Goal: Task Accomplishment & Management: Complete application form

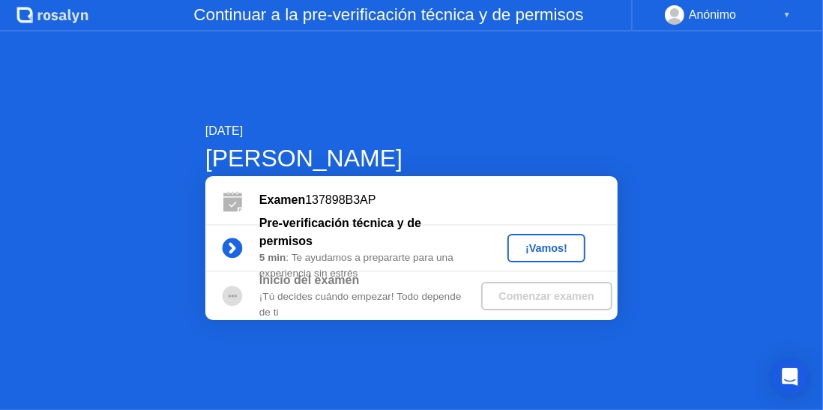
click at [558, 243] on div "¡Vamos!" at bounding box center [546, 248] width 66 height 12
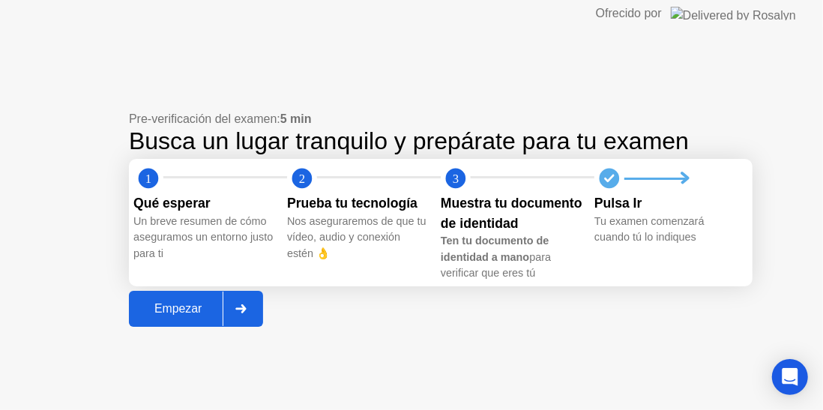
click at [187, 312] on div "Empezar" at bounding box center [177, 308] width 89 height 13
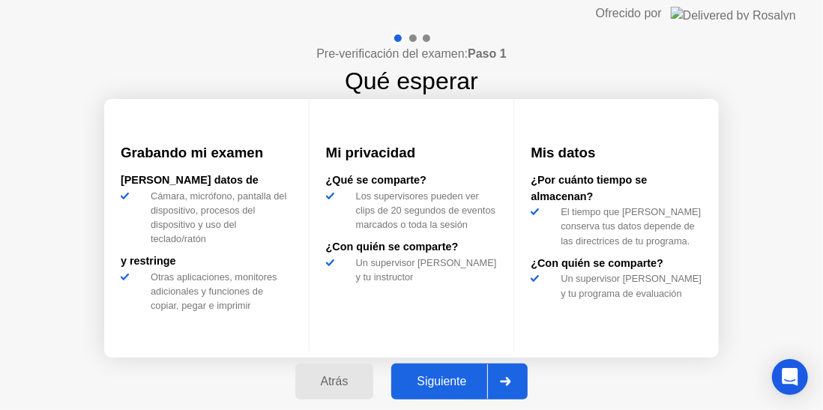
click at [429, 382] on div "Siguiente" at bounding box center [441, 381] width 91 height 13
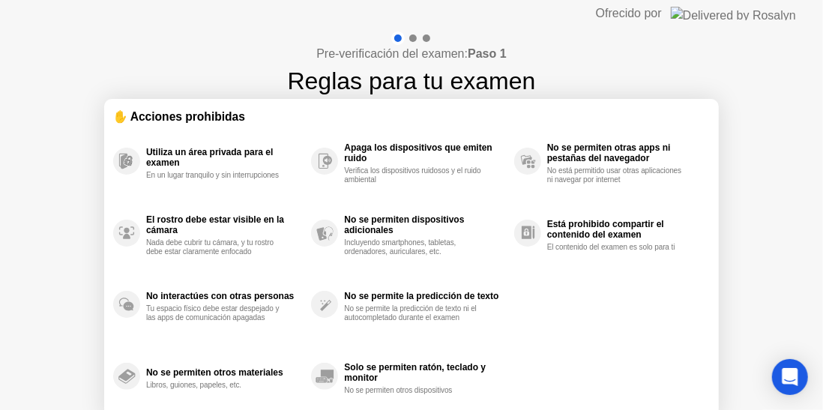
click at [600, 299] on div "Utiliza un área privada para el examen En un lugar tranquilo y sin interrupcion…" at bounding box center [411, 268] width 596 height 287
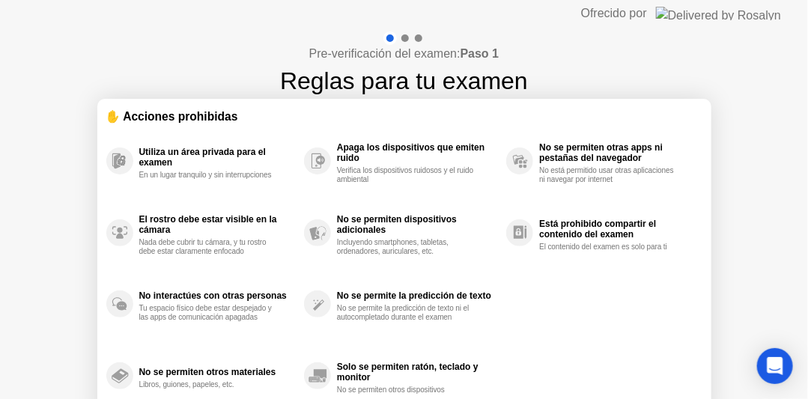
click at [406, 37] on div at bounding box center [405, 37] width 7 height 7
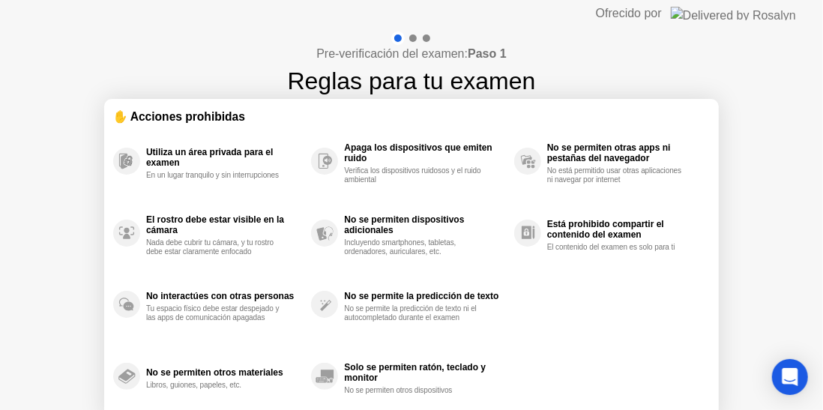
click at [70, 408] on div "Pre-verificación del examen: Paso 1 Reglas para tu examen ✋ Acciones prohibidas…" at bounding box center [411, 250] width 823 height 446
click at [70, 409] on html "Ofrecido por Pre-verificación del examen: Paso 1 Reglas para tu examen ✋ Accion…" at bounding box center [411, 205] width 823 height 410
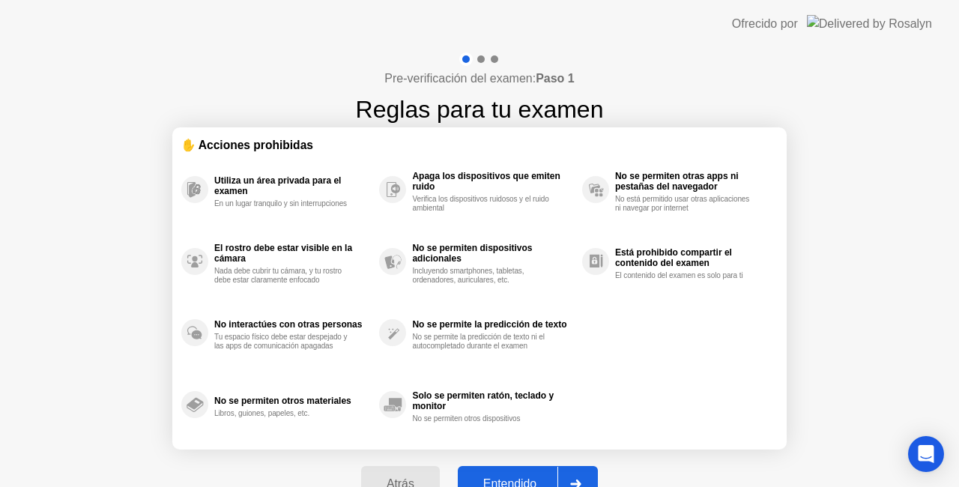
click at [529, 409] on div "Entendido" at bounding box center [509, 483] width 95 height 13
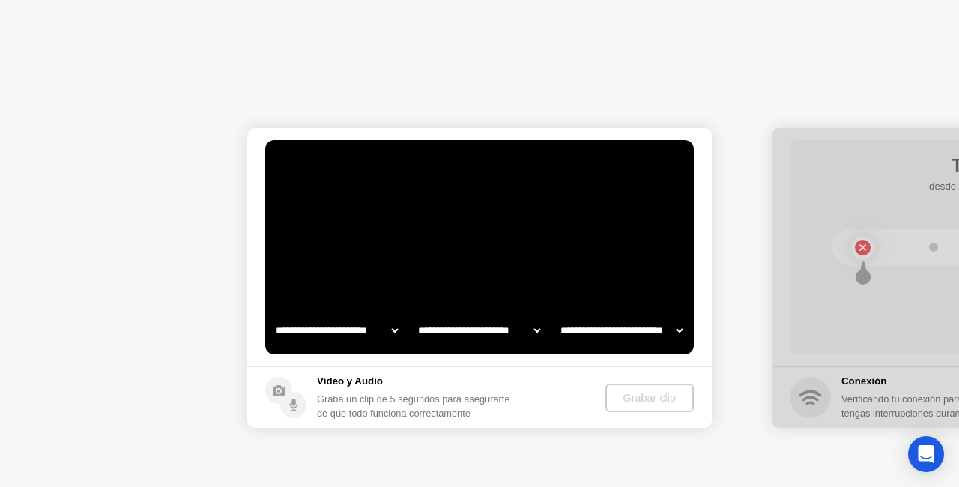
select select "**********"
select select "*******"
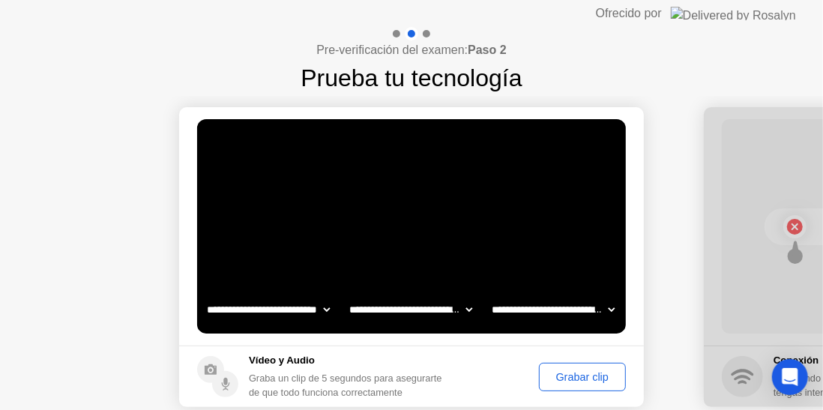
click at [554, 371] on div "Grabar clip" at bounding box center [582, 377] width 76 height 12
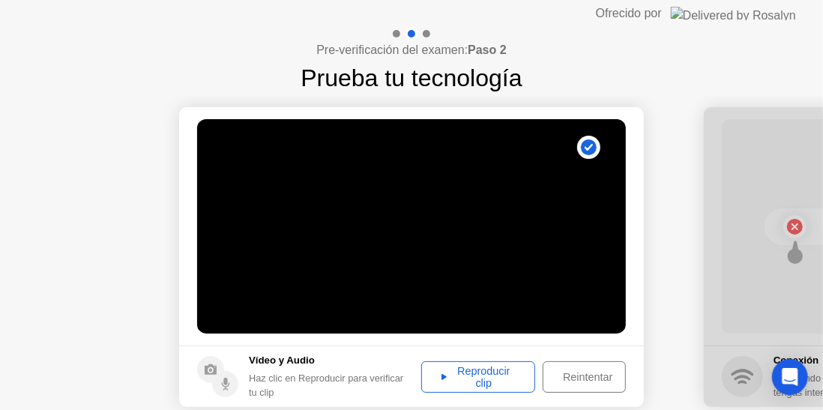
click at [484, 380] on div "Reproducir clip" at bounding box center [477, 377] width 103 height 24
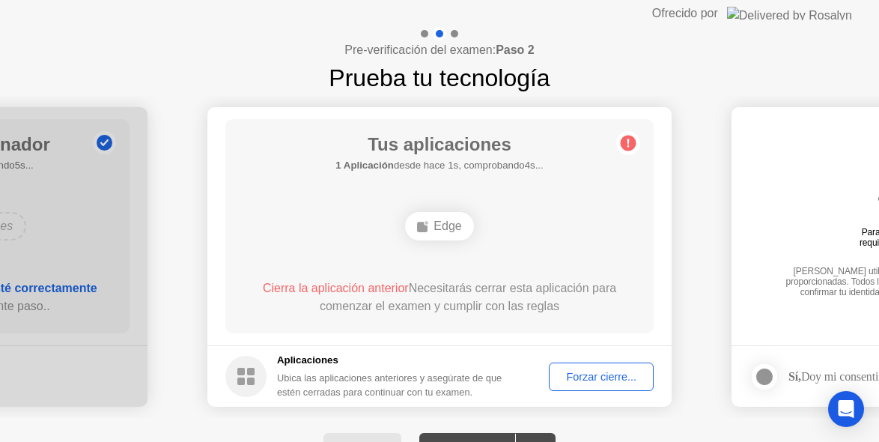
click at [569, 377] on div "Forzar cierre..." at bounding box center [601, 377] width 94 height 12
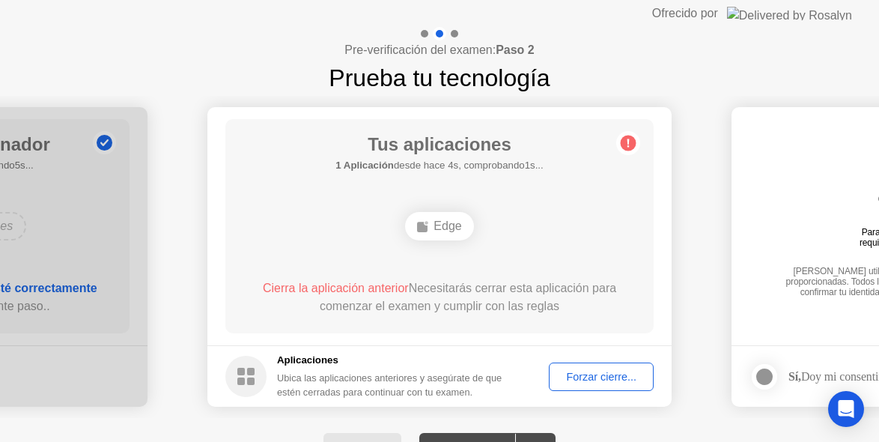
click at [567, 381] on div "Forzar cierre..." at bounding box center [601, 377] width 94 height 12
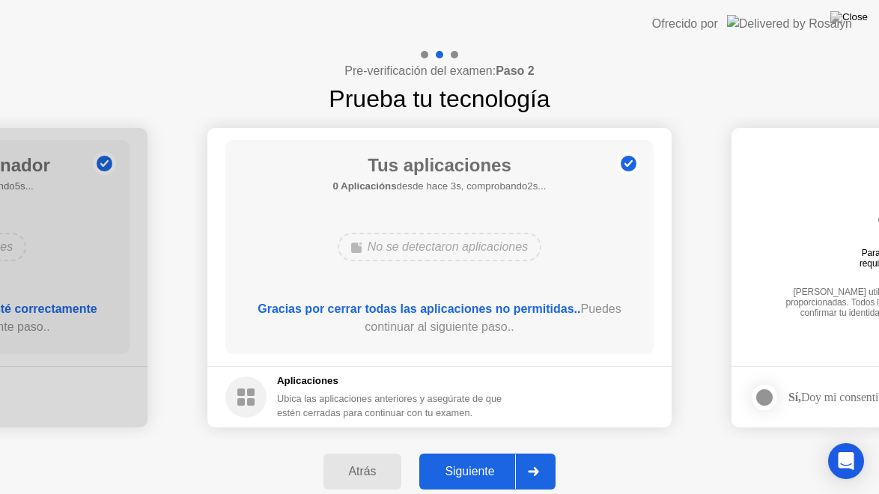
click at [487, 409] on div "Siguiente" at bounding box center [469, 471] width 91 height 13
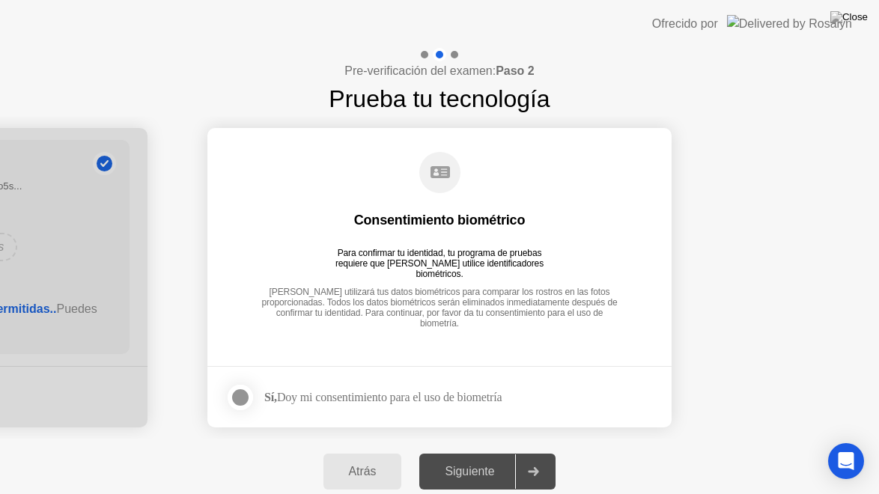
click at [244, 403] on div at bounding box center [240, 398] width 18 height 18
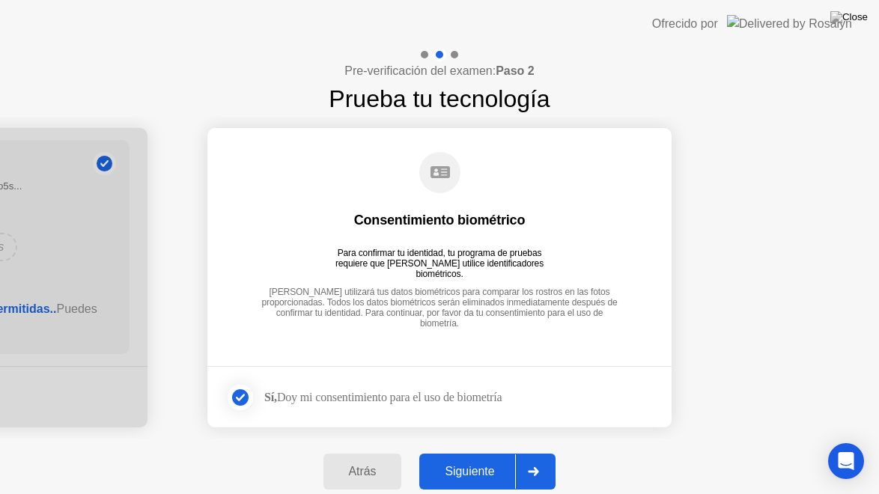
click at [466, 409] on div "Siguiente" at bounding box center [469, 471] width 91 height 13
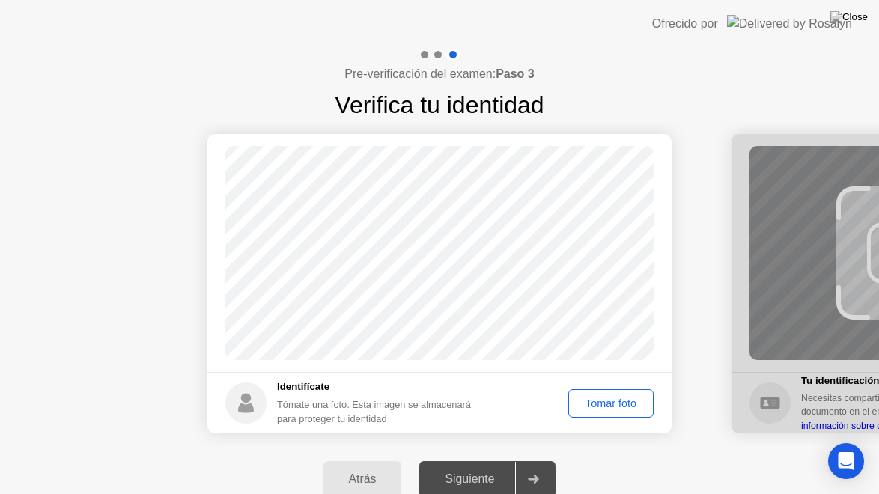
click at [587, 398] on div "Tomar foto" at bounding box center [611, 404] width 75 height 12
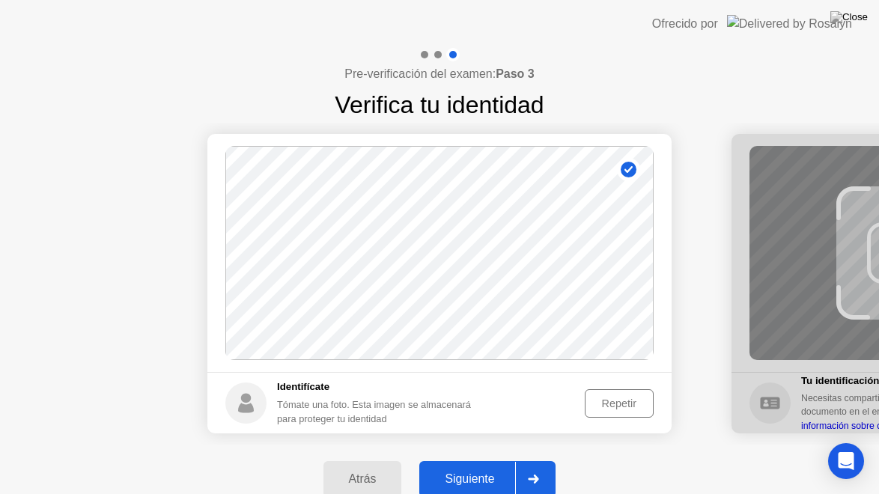
click at [462, 409] on div "Siguiente" at bounding box center [469, 479] width 91 height 13
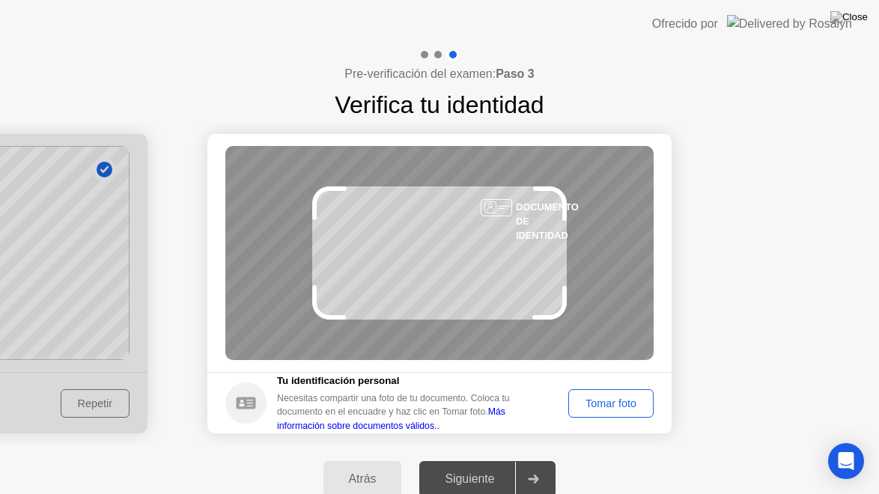
click at [607, 399] on div "Tomar foto" at bounding box center [611, 404] width 75 height 12
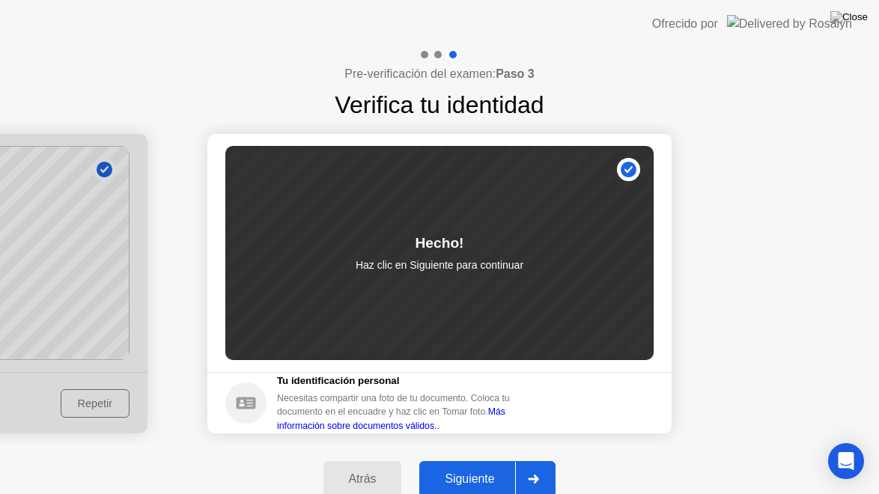
click at [463, 409] on div "Siguiente" at bounding box center [469, 479] width 91 height 13
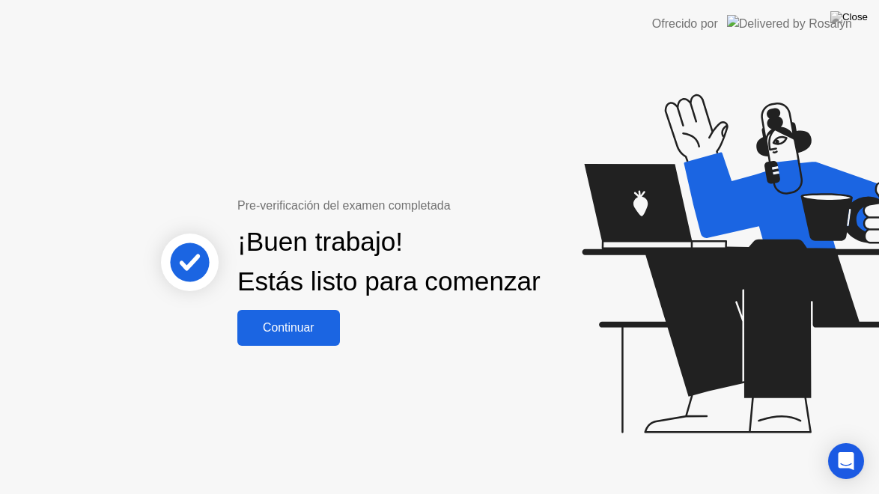
click at [306, 331] on div "Continuar" at bounding box center [289, 327] width 94 height 13
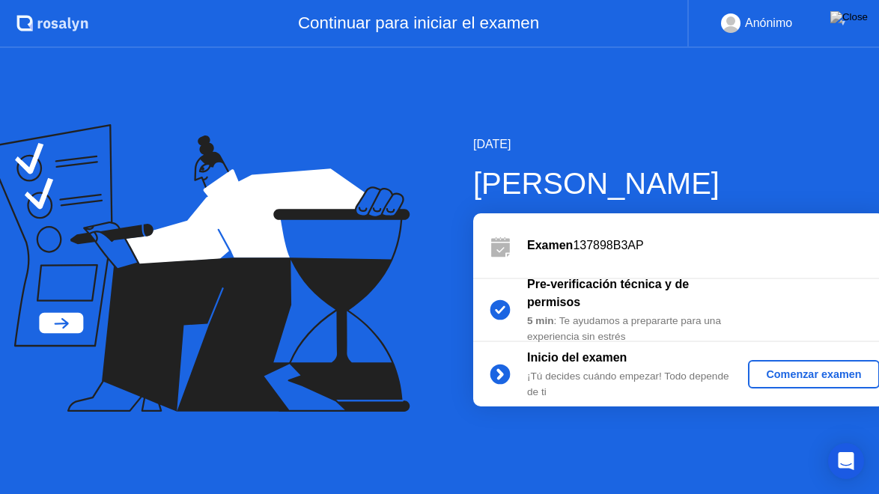
click at [773, 369] on div "Comenzar examen" at bounding box center [813, 375] width 119 height 12
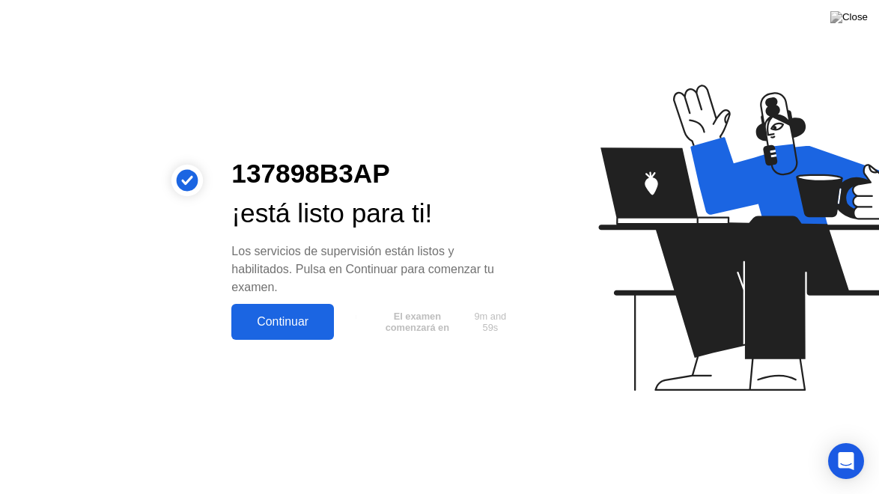
click at [291, 321] on div "Continuar" at bounding box center [283, 321] width 94 height 13
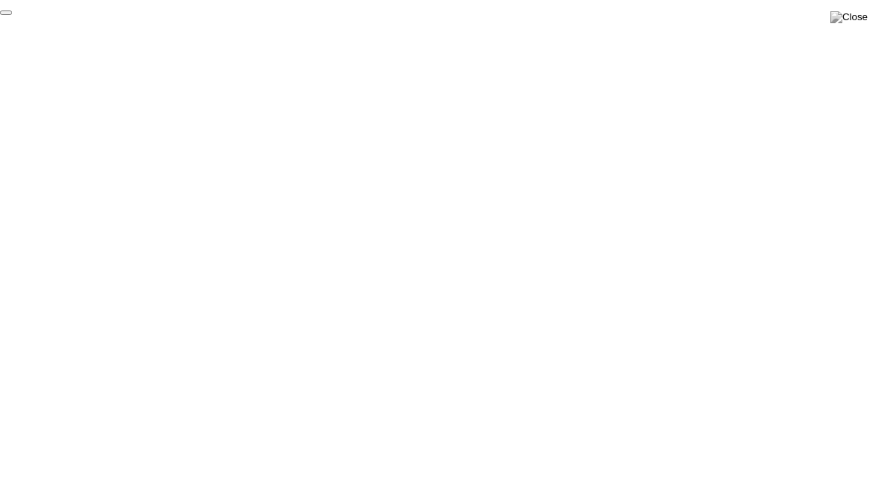
click div "End Proctoring Session"
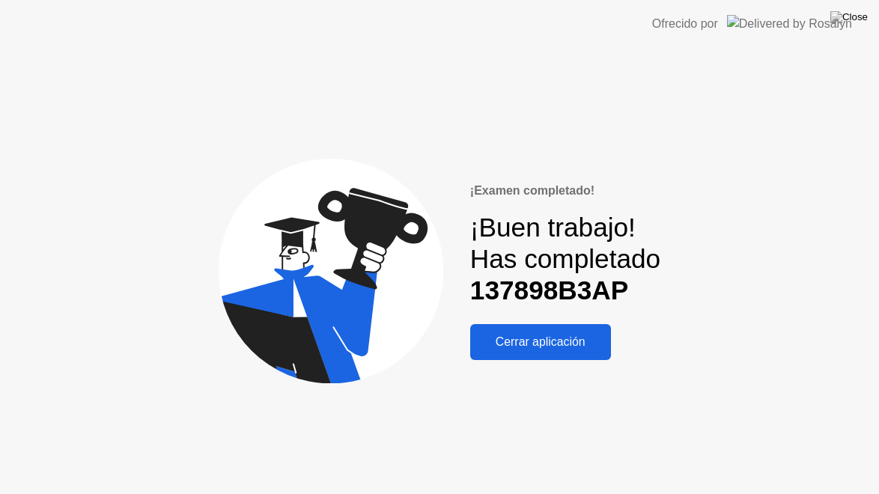
click at [584, 306] on div "¡Buen trabajo! Has completado 137898B3AP" at bounding box center [565, 259] width 190 height 95
drag, startPoint x: 551, startPoint y: 360, endPoint x: 547, endPoint y: 352, distance: 9.4
click at [549, 357] on button "Cerrar aplicación" at bounding box center [540, 342] width 141 height 36
